Goal: Task Accomplishment & Management: Use online tool/utility

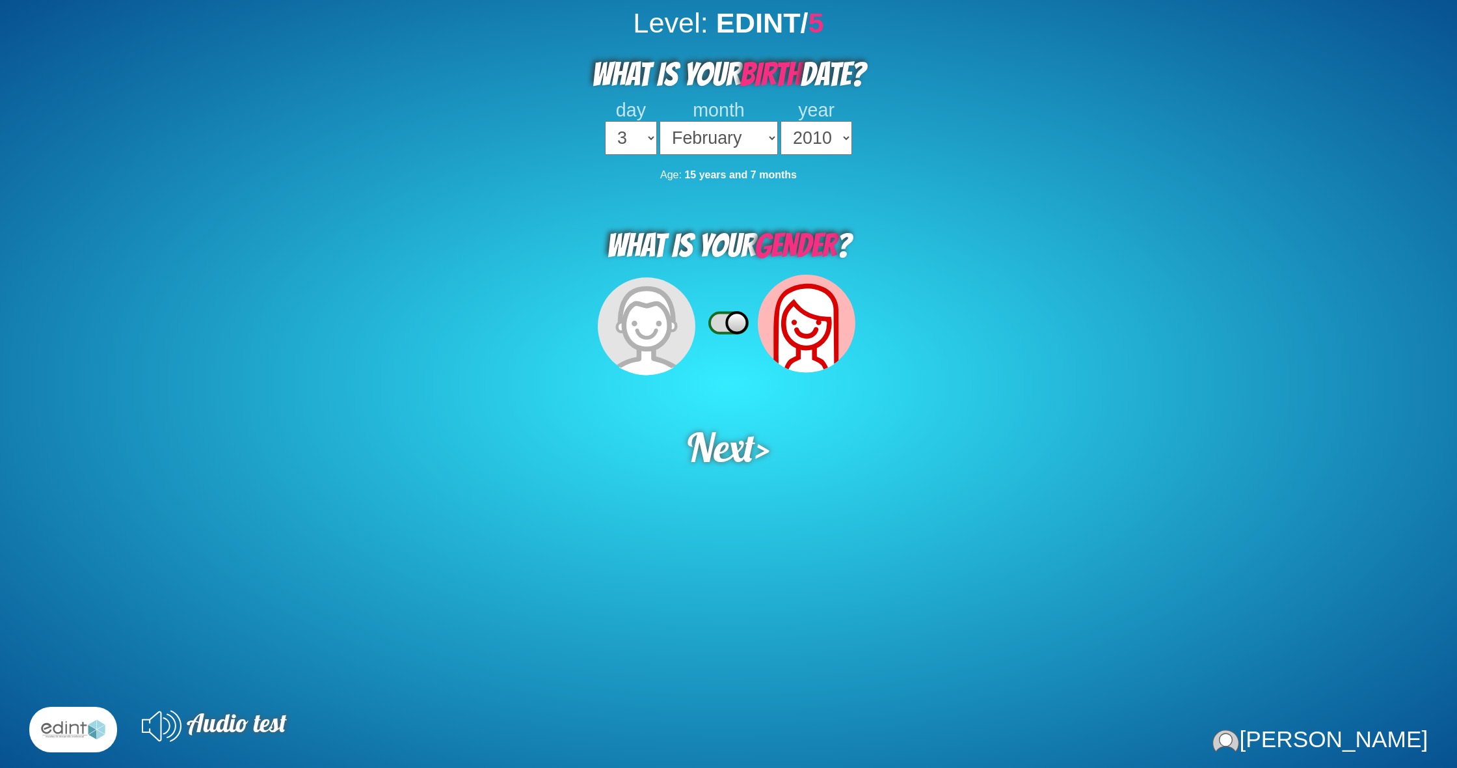
select select "3"
select select "02"
select select "2010"
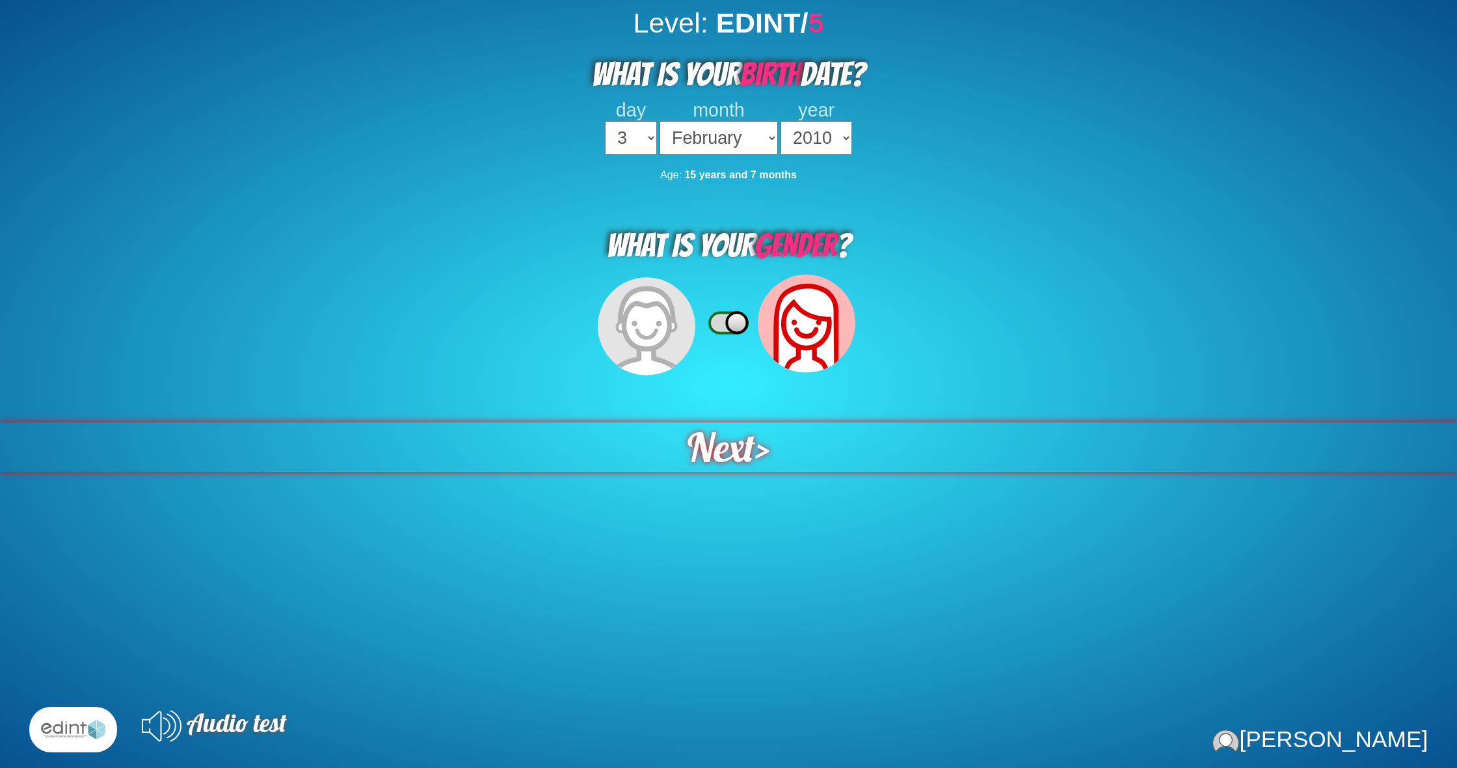
click at [735, 439] on span "Next" at bounding box center [722, 446] width 68 height 49
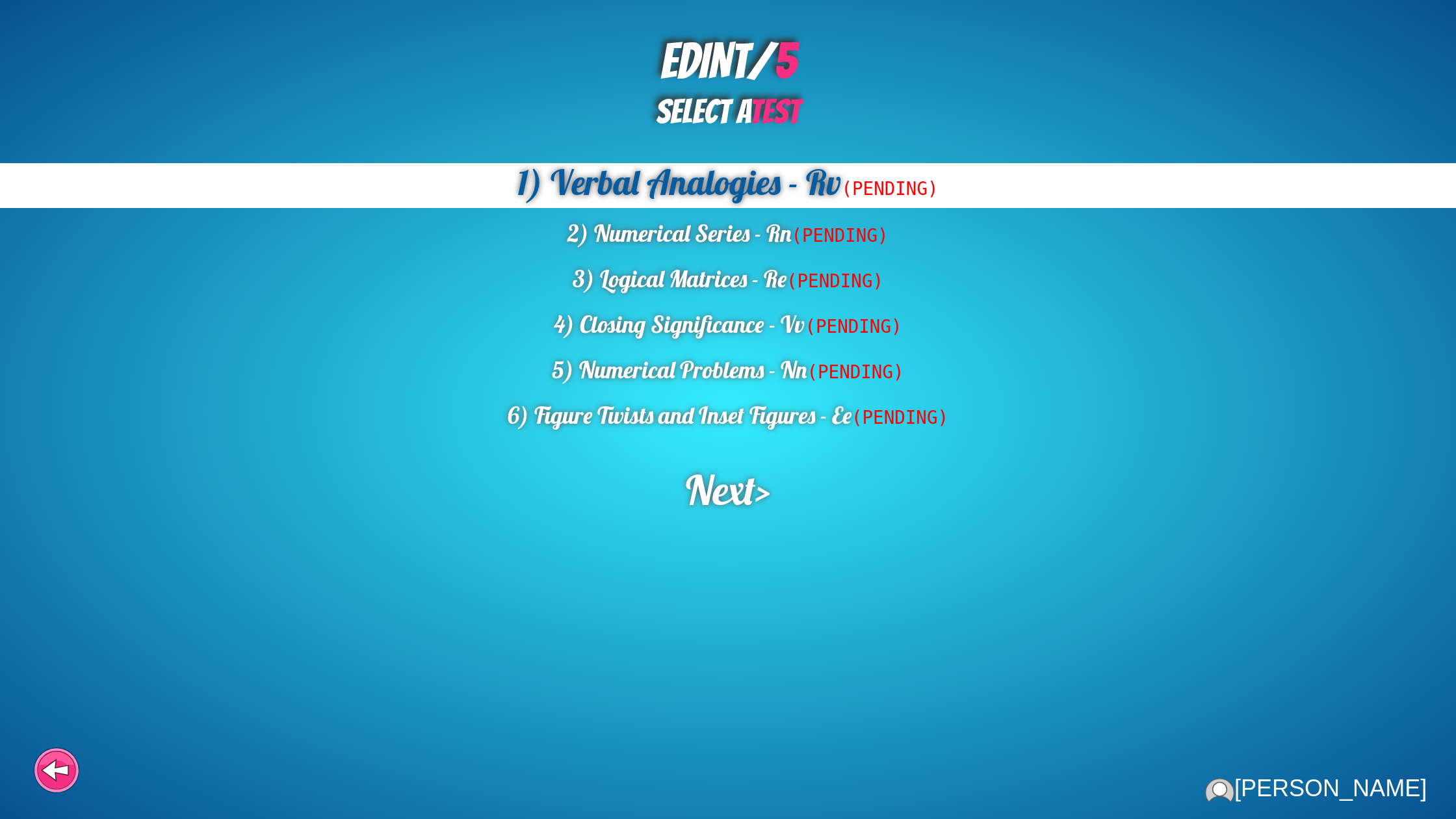
click at [778, 434] on div "EDINT/ 5 SELECT A TEST 1) Verbal Analogies - Rv (PENDING) 2) Numerical Series -…" at bounding box center [728, 410] width 1456 height 819
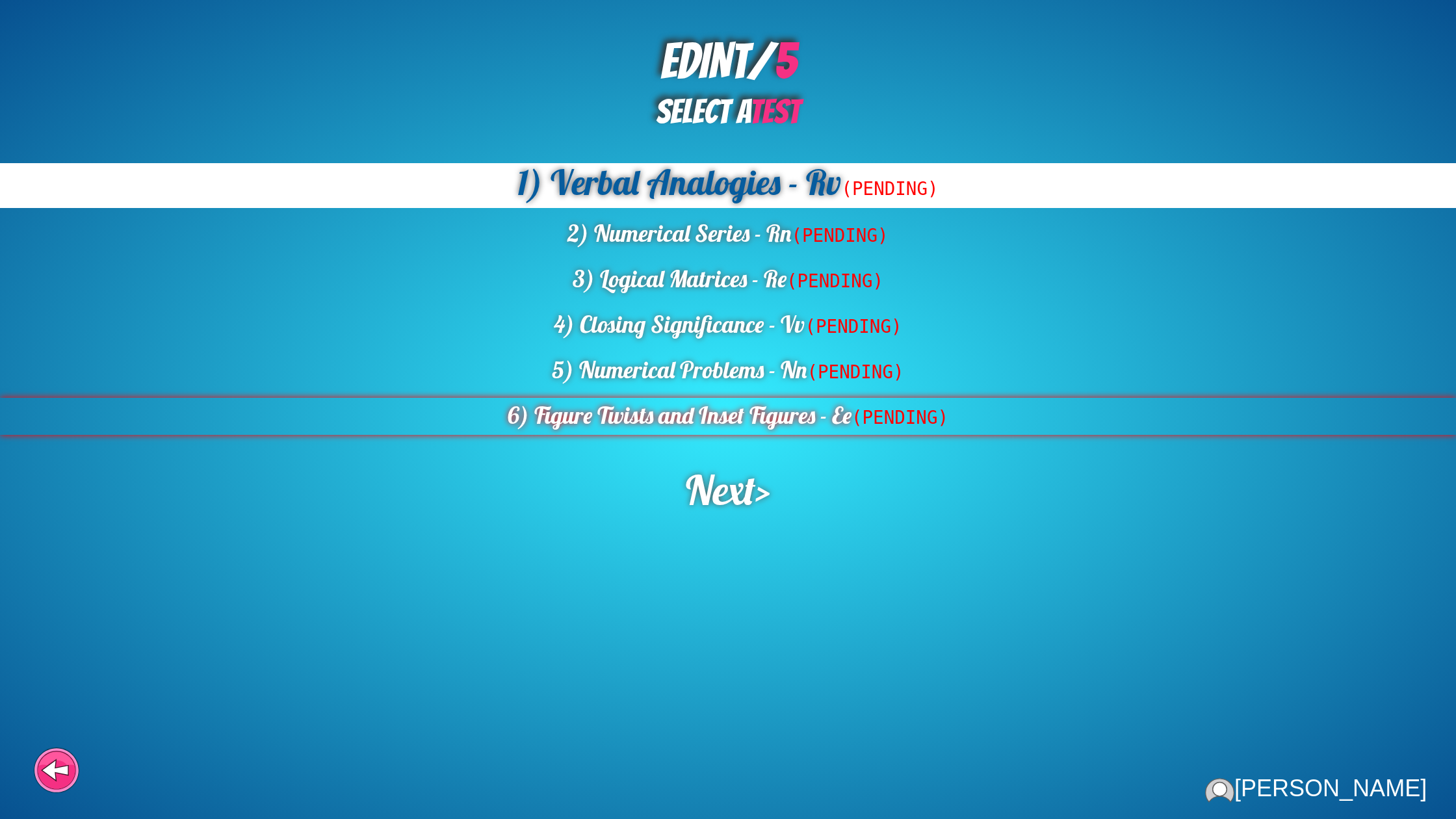
click at [782, 419] on div "6) Figure Twists and Inset Figures - Ee (PENDING)" at bounding box center [728, 415] width 1456 height 37
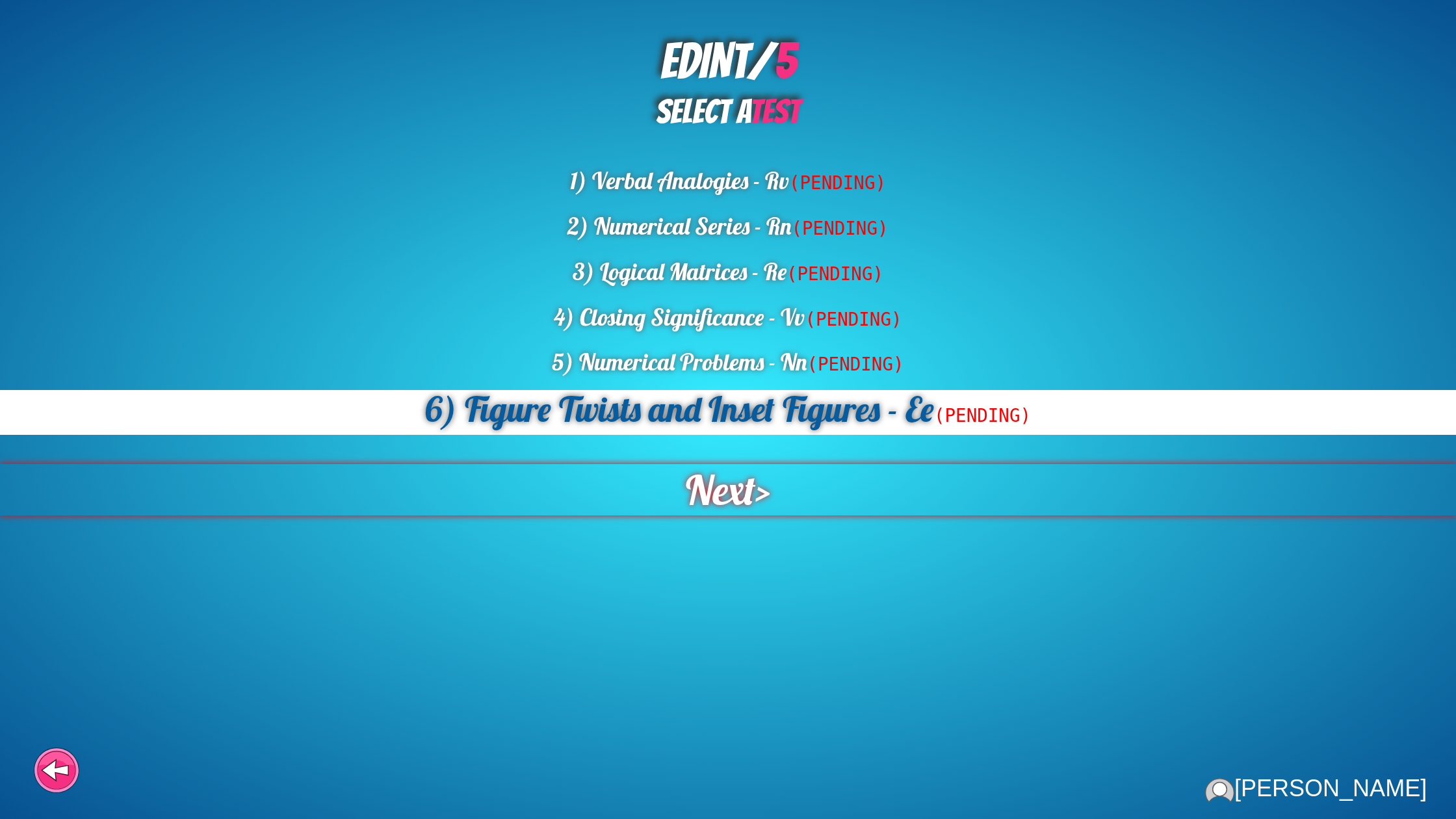
click at [769, 478] on div "Next >" at bounding box center [728, 488] width 1456 height 51
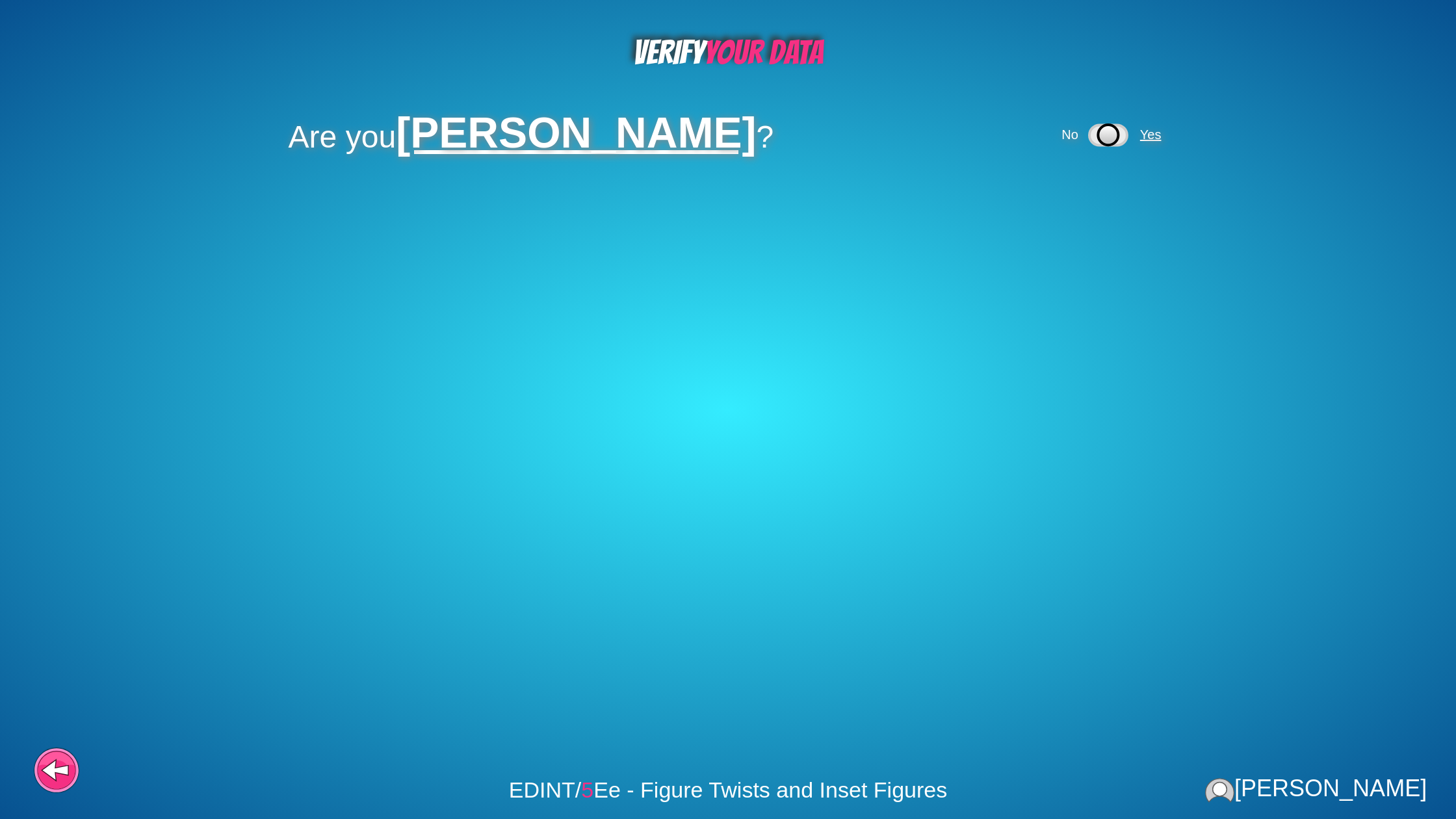
click at [1161, 141] on span "Yes" at bounding box center [1150, 134] width 21 height 14
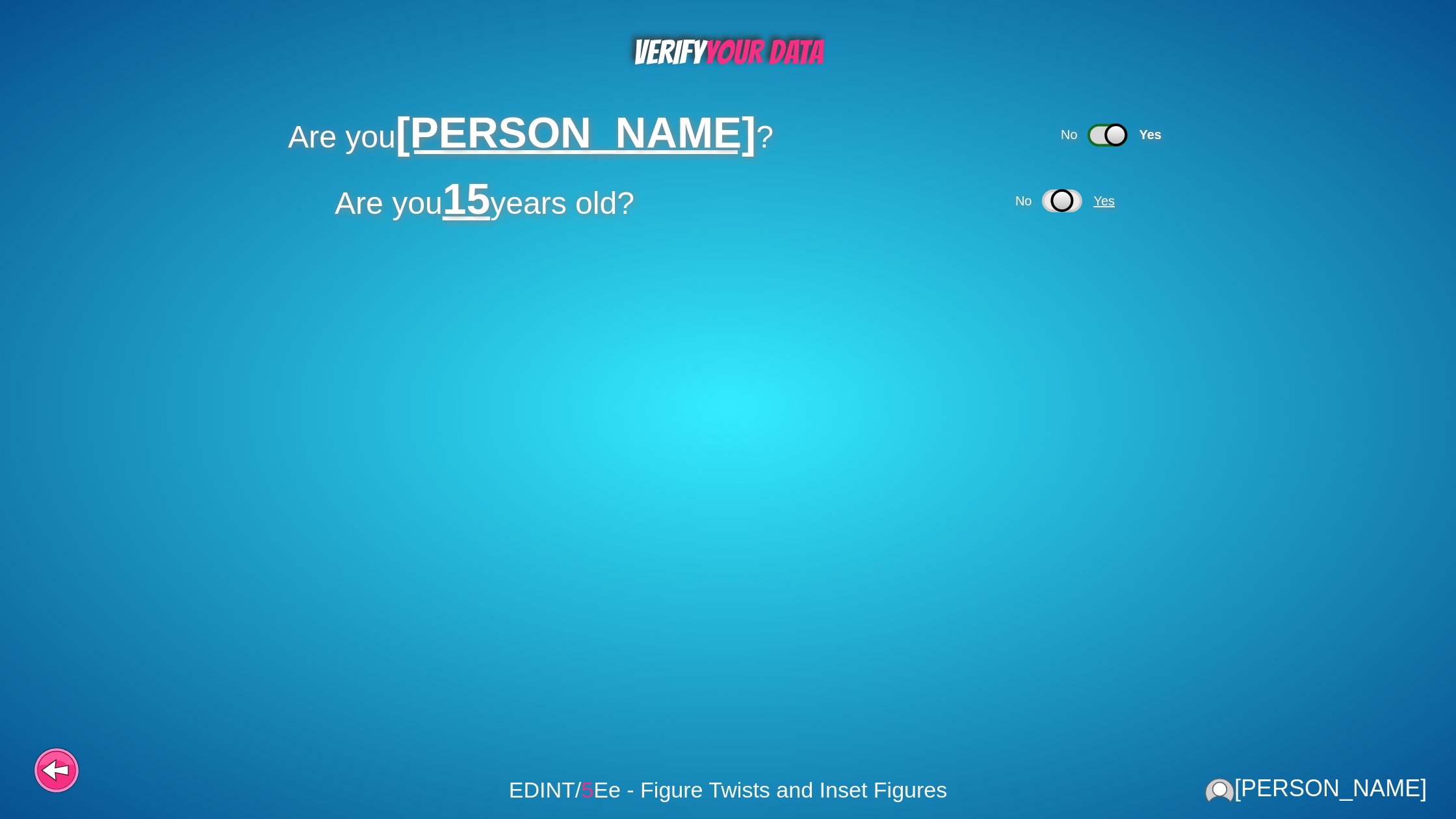
click at [1113, 207] on span "Yes" at bounding box center [1103, 201] width 21 height 14
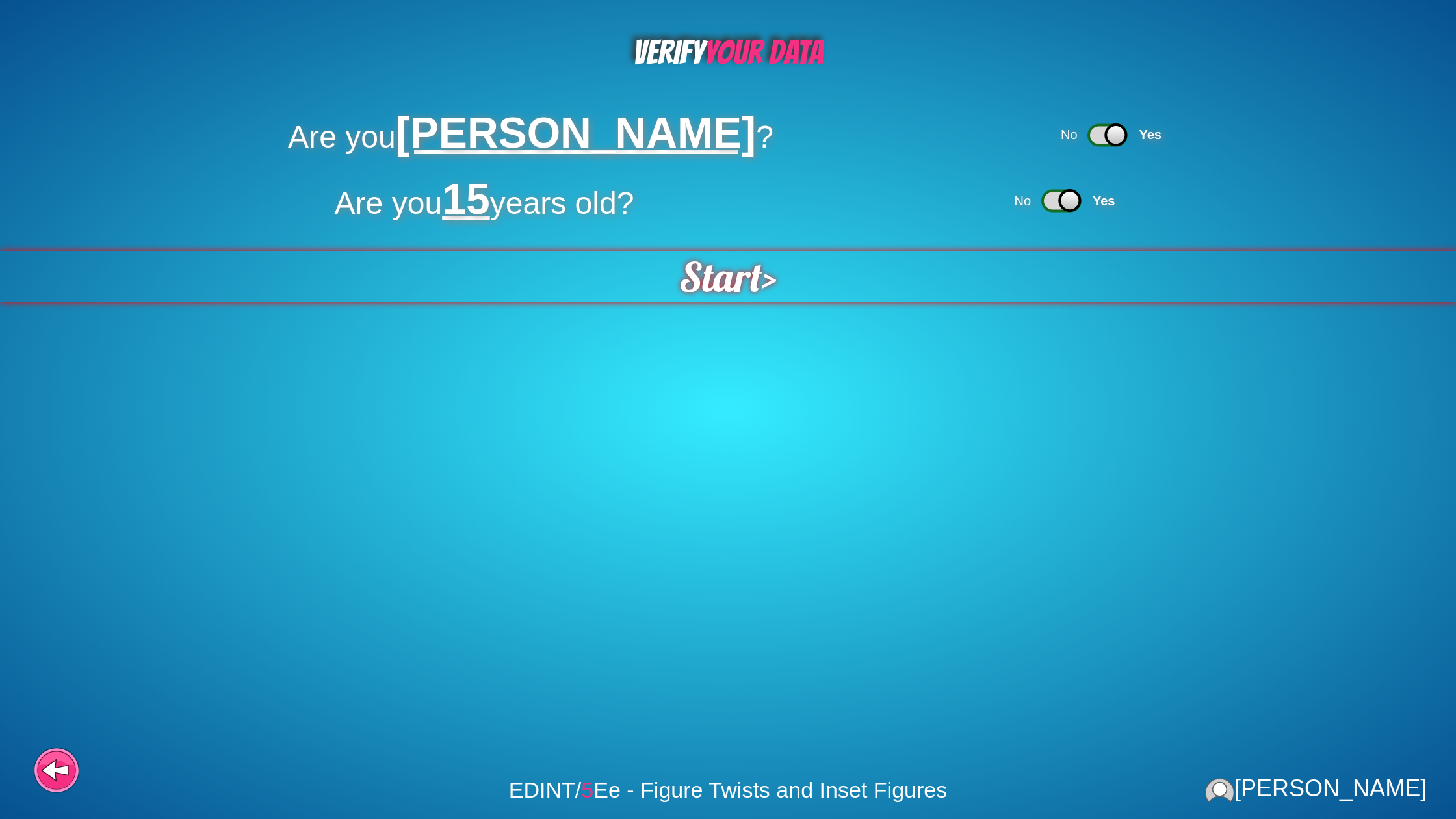
click at [806, 297] on div "Start >" at bounding box center [728, 276] width 1457 height 51
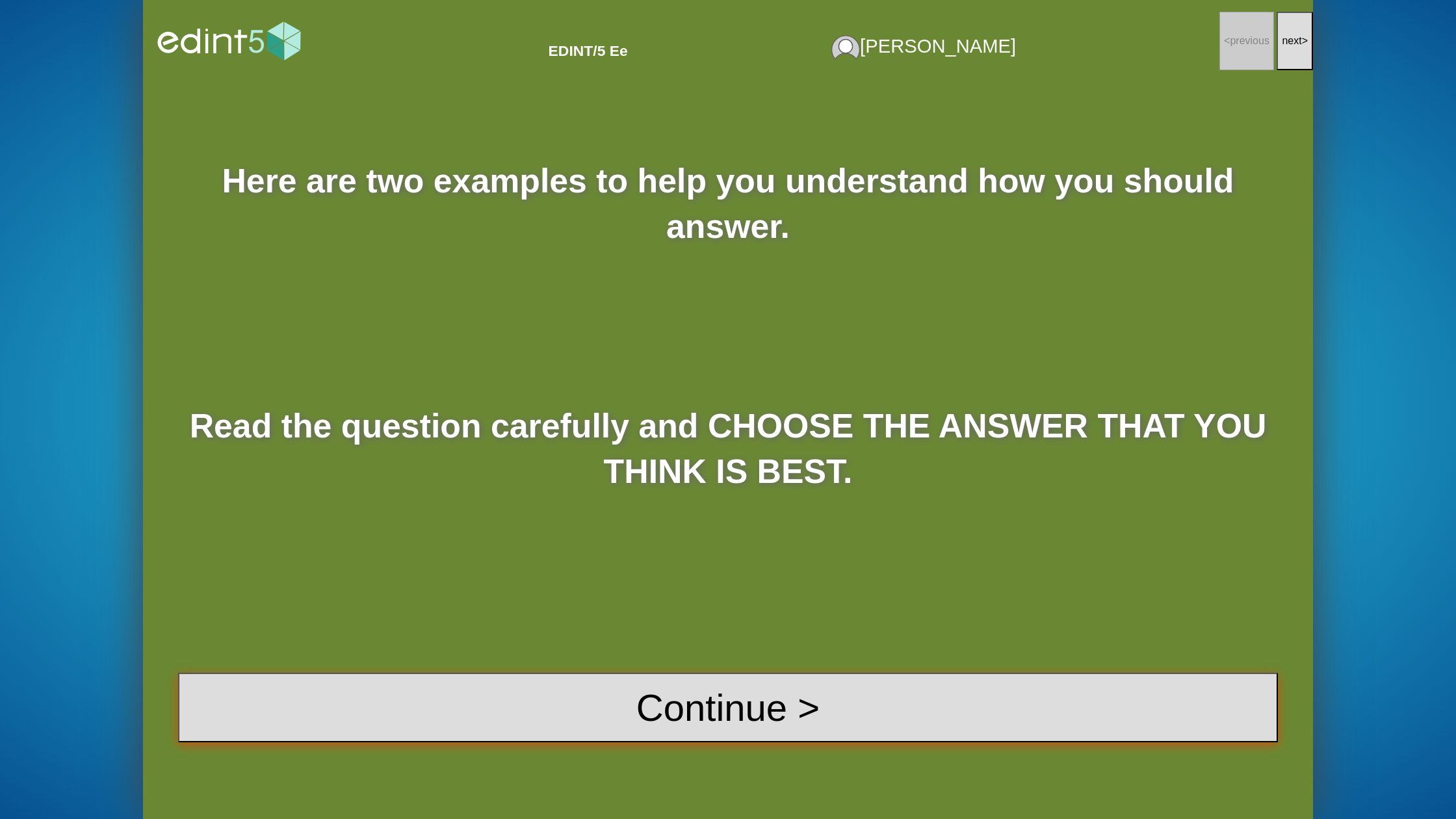
click at [772, 697] on button "Continue >" at bounding box center [728, 707] width 1100 height 70
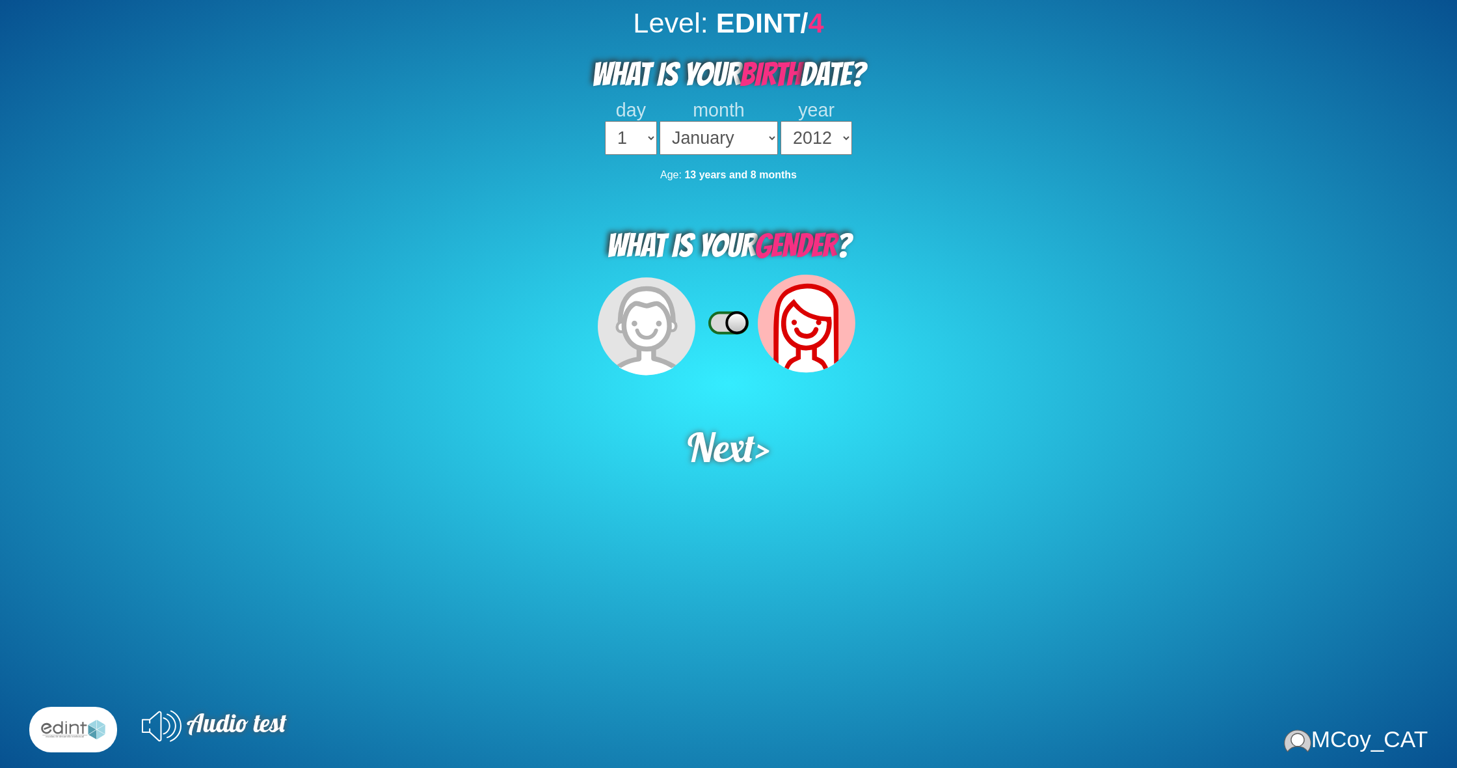
select select "2012"
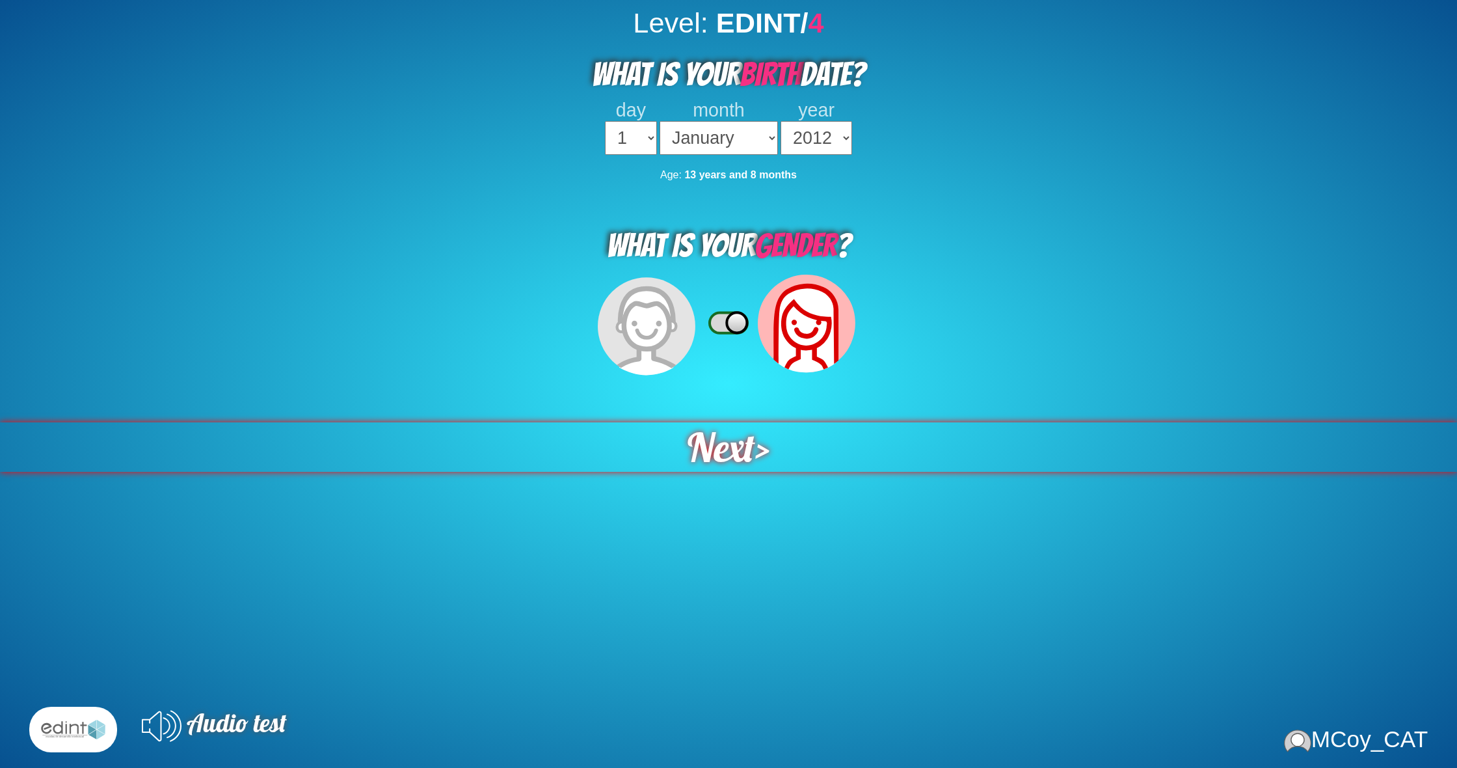
click at [719, 429] on span "Next" at bounding box center [722, 446] width 68 height 49
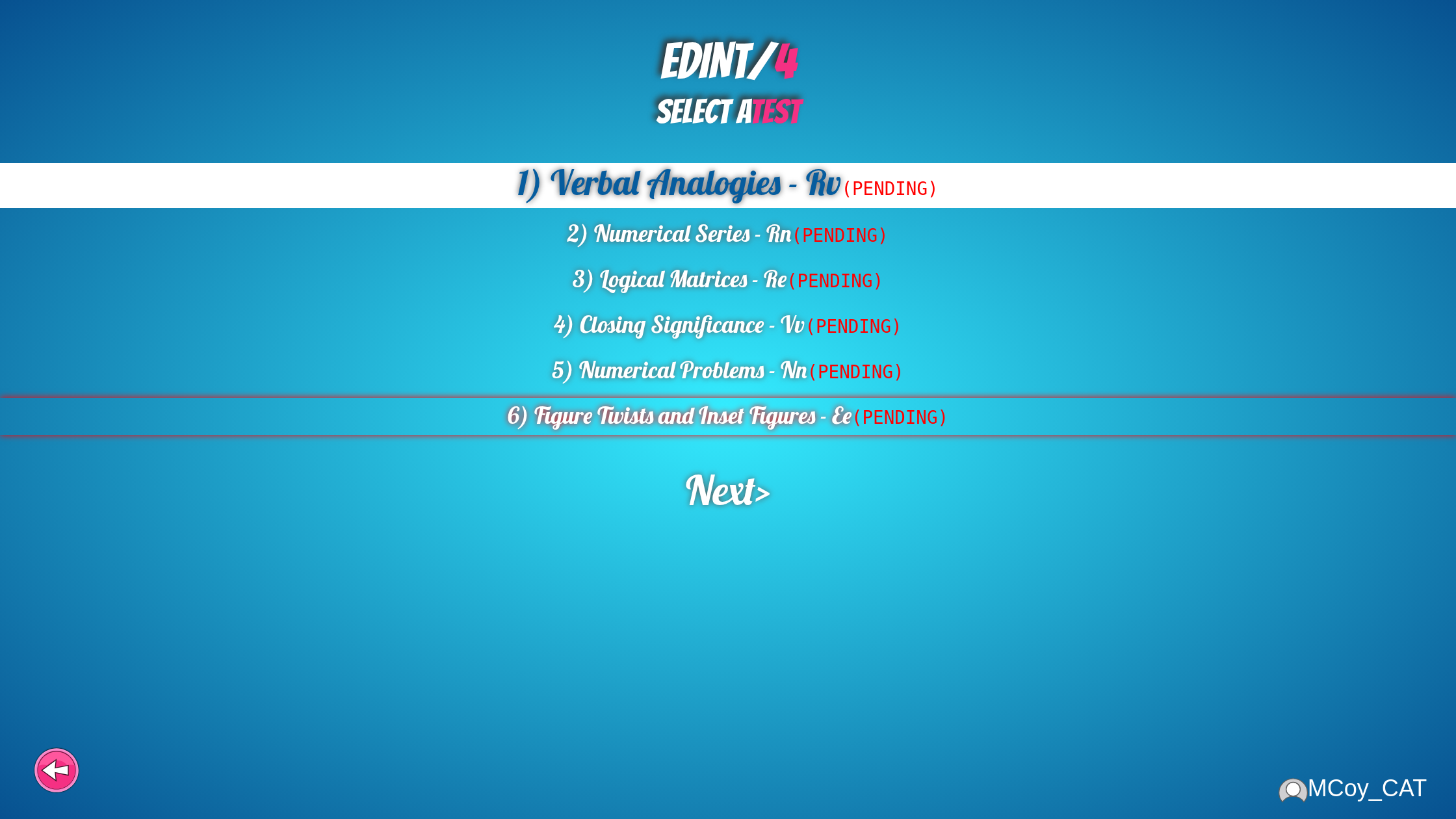
click at [777, 422] on div "6) Figure Twists and Inset Figures - Ee (PENDING)" at bounding box center [728, 415] width 1456 height 37
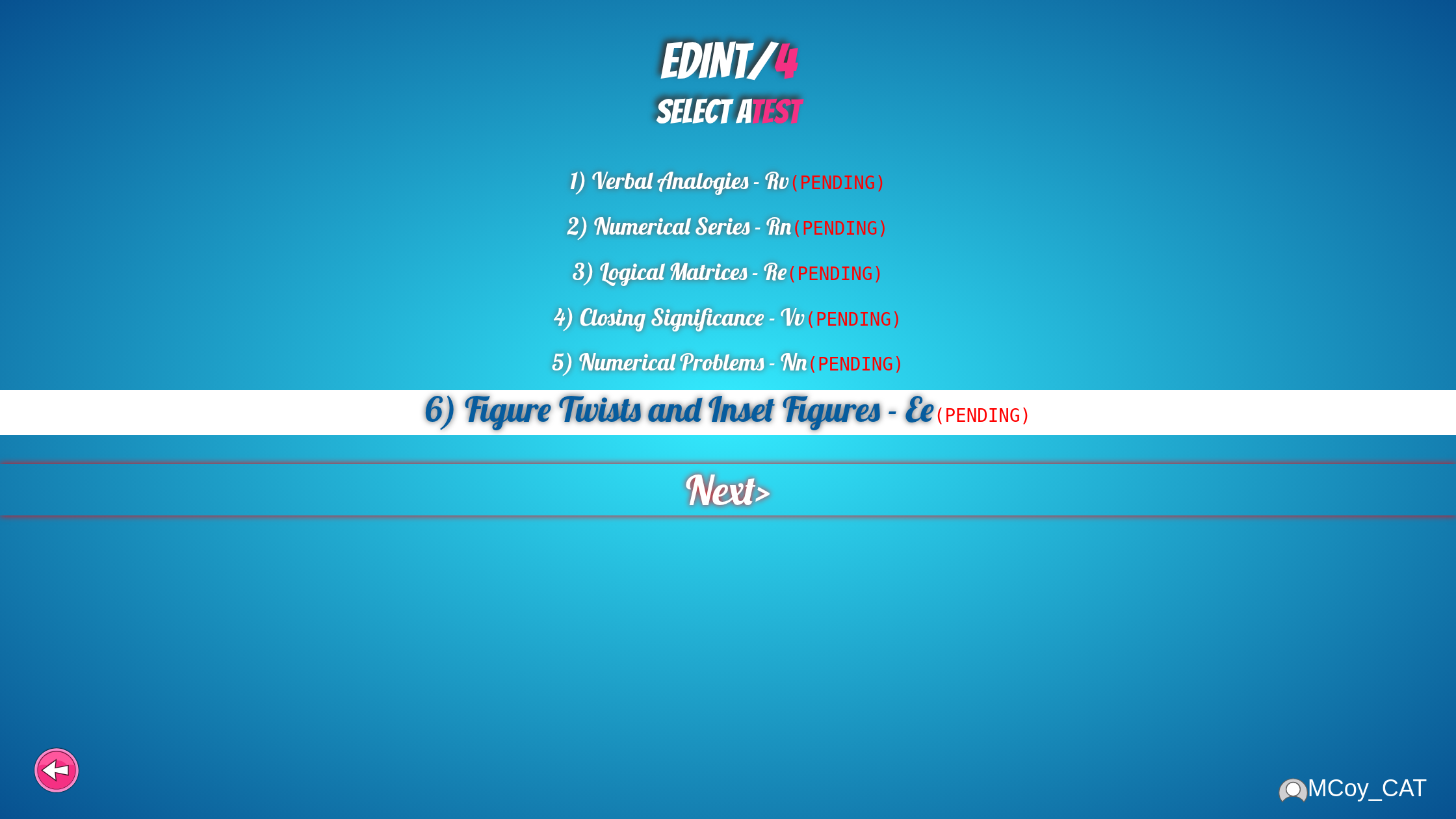
click at [740, 497] on span "Next" at bounding box center [721, 488] width 70 height 51
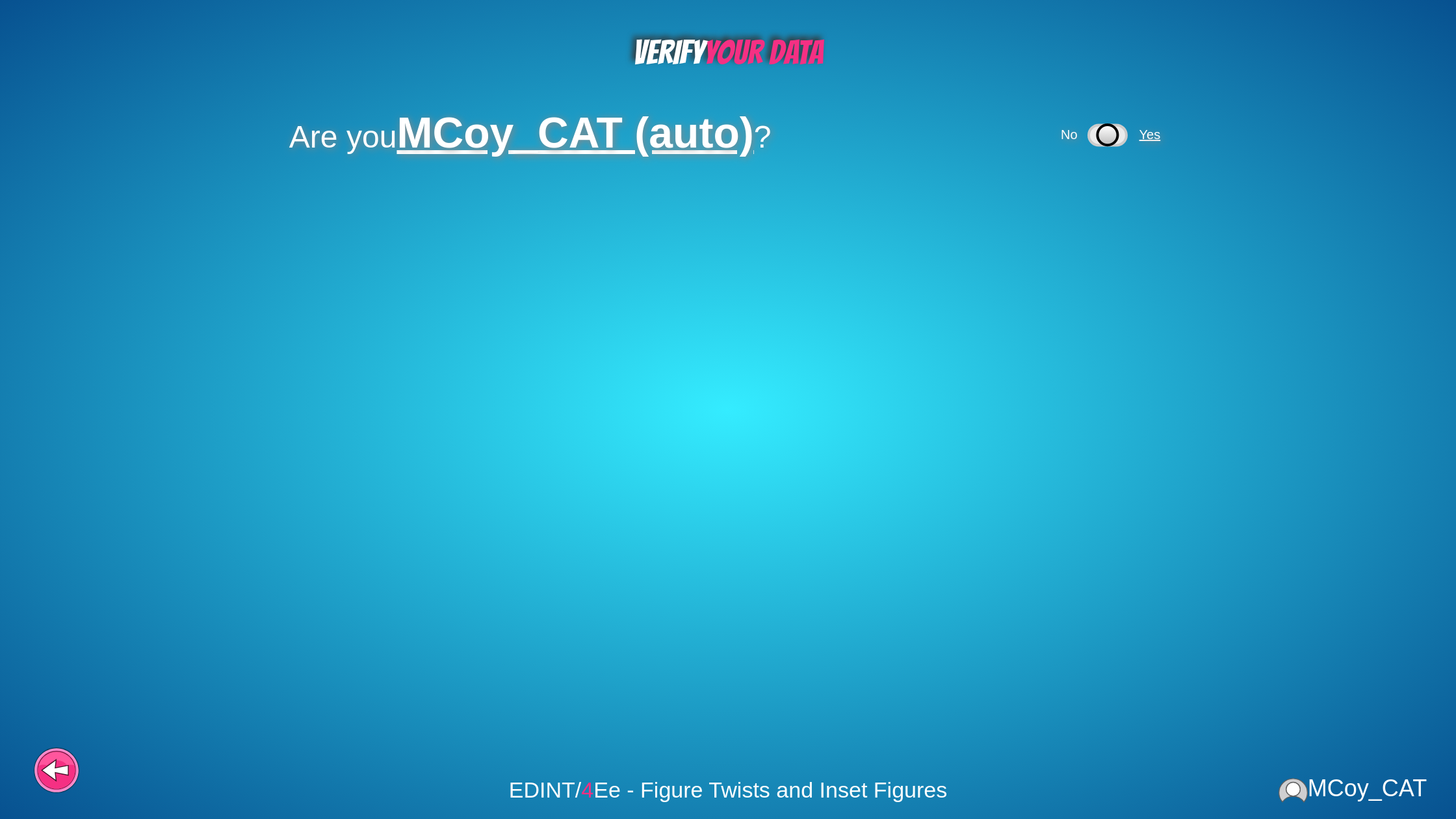
click at [1157, 133] on span "Yes" at bounding box center [1149, 134] width 21 height 14
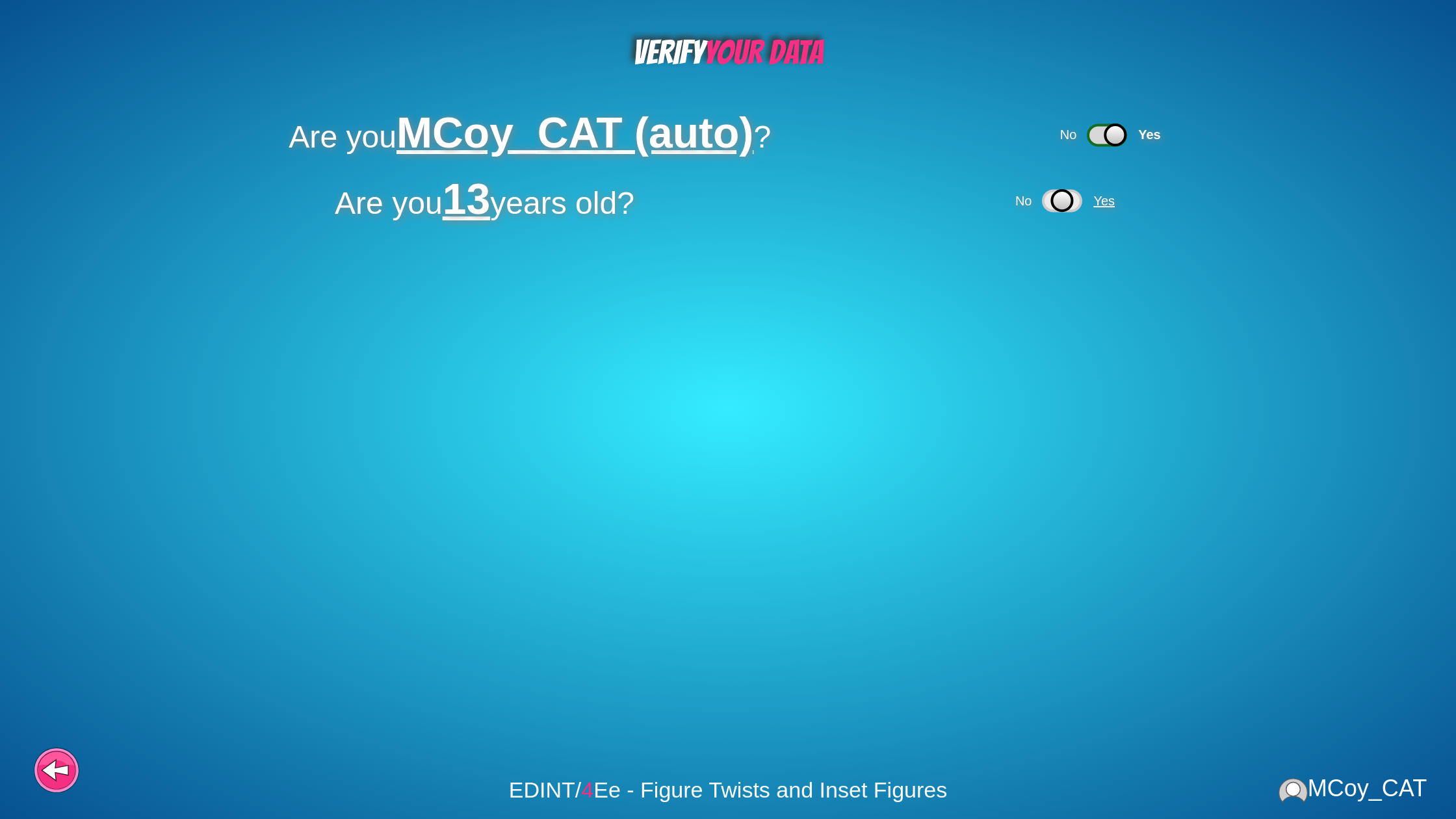
click at [1107, 200] on span "Yes" at bounding box center [1103, 201] width 21 height 14
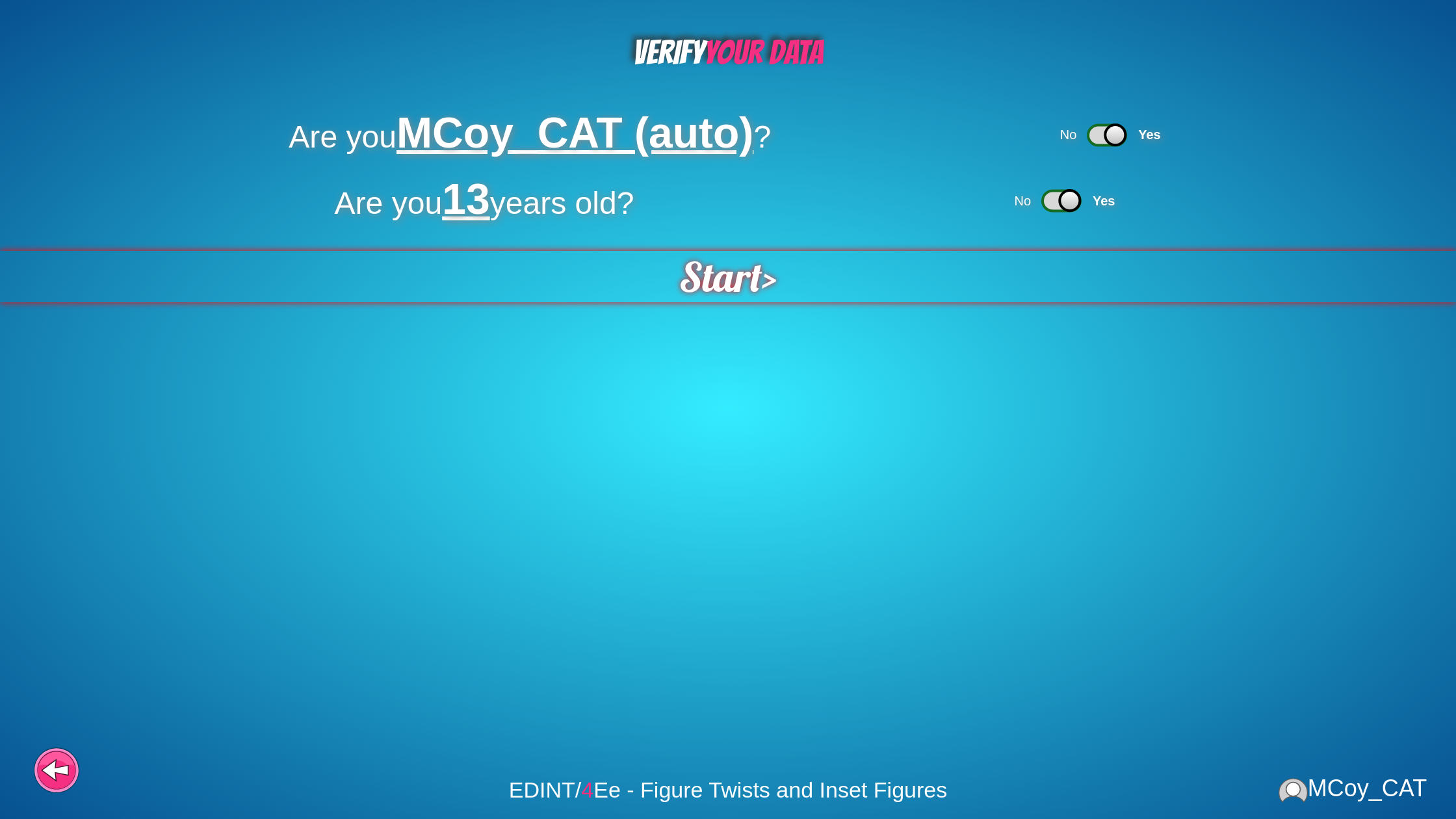
click at [717, 274] on span "Start" at bounding box center [721, 276] width 83 height 51
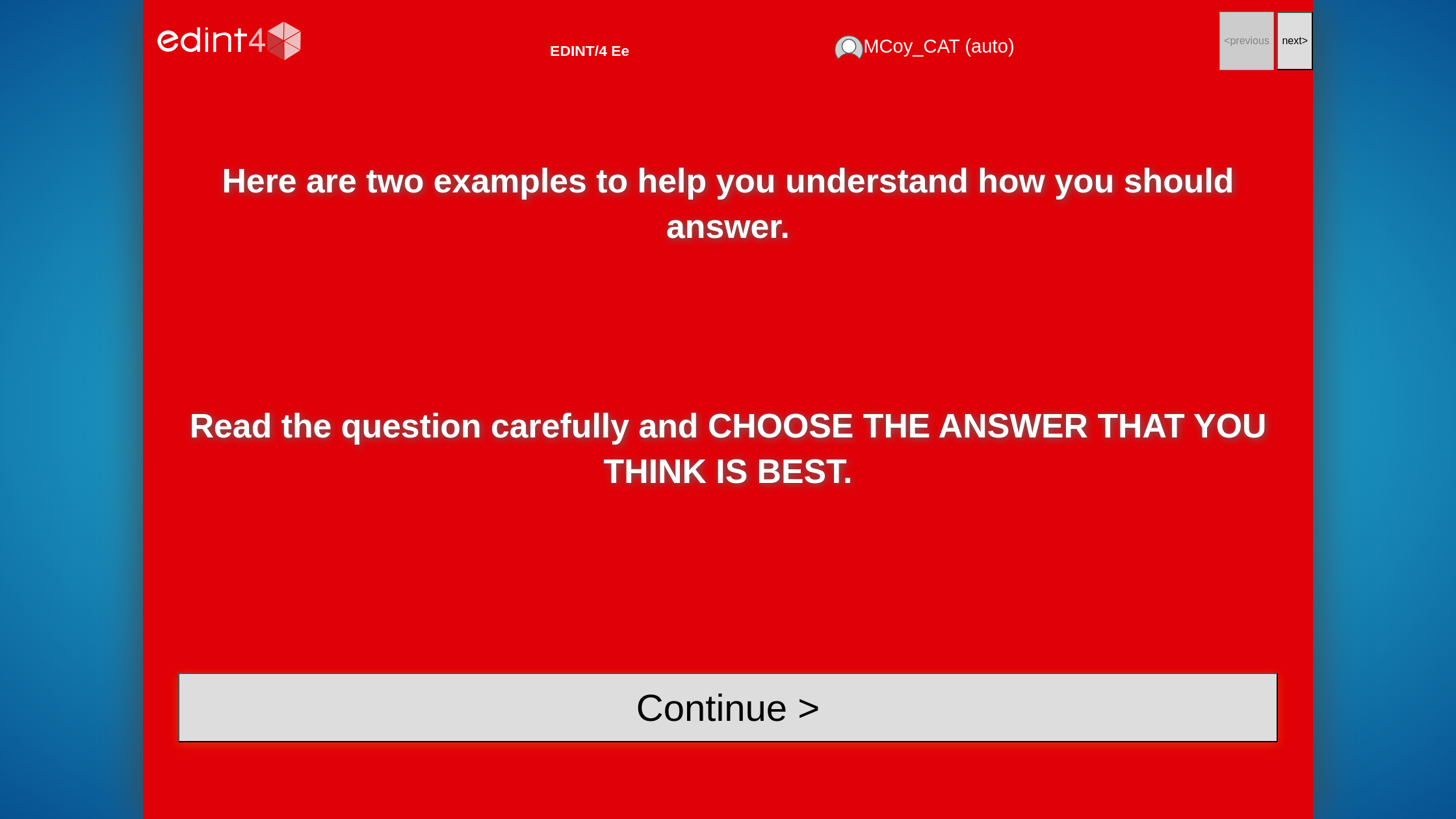
click at [824, 703] on button "Continue >" at bounding box center [728, 707] width 1100 height 70
